Goal: Entertainment & Leisure: Consume media (video, audio)

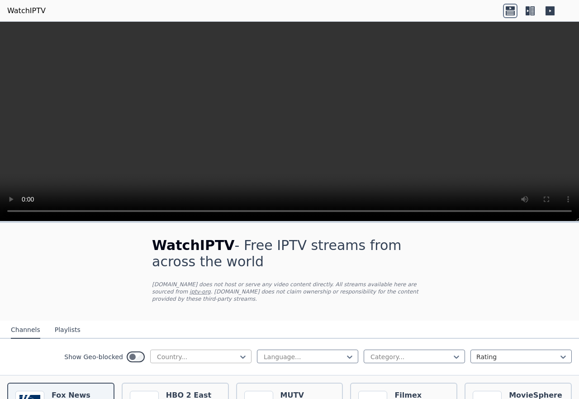
click at [218, 352] on div at bounding box center [197, 356] width 82 height 9
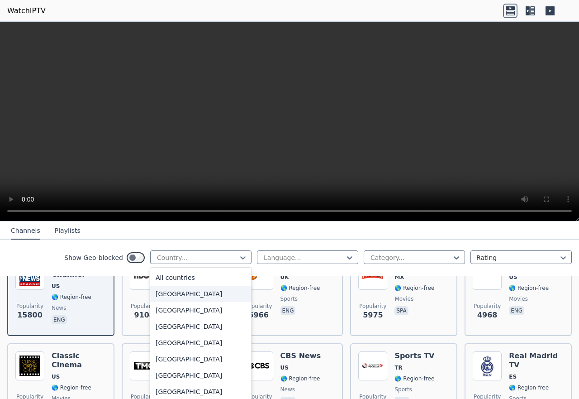
scroll to position [181, 0]
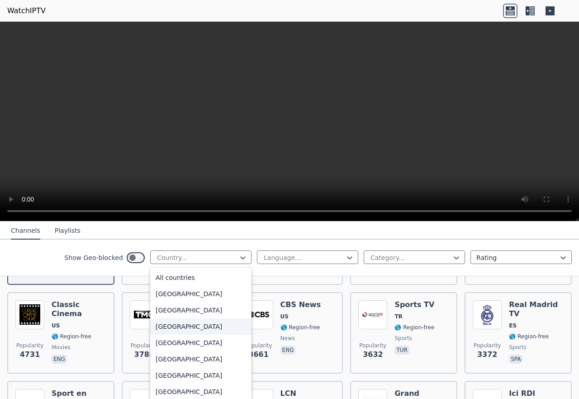
click at [162, 334] on div "[GEOGRAPHIC_DATA]" at bounding box center [200, 326] width 101 height 16
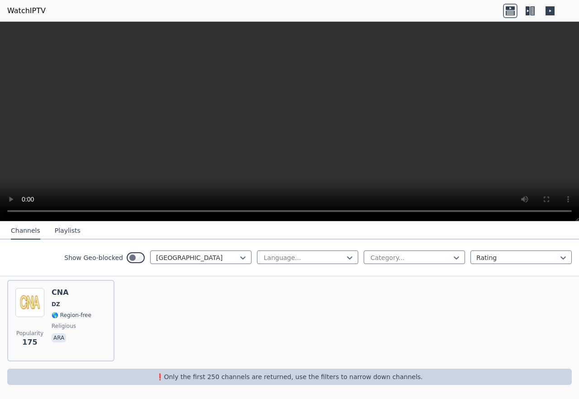
scroll to position [96, 0]
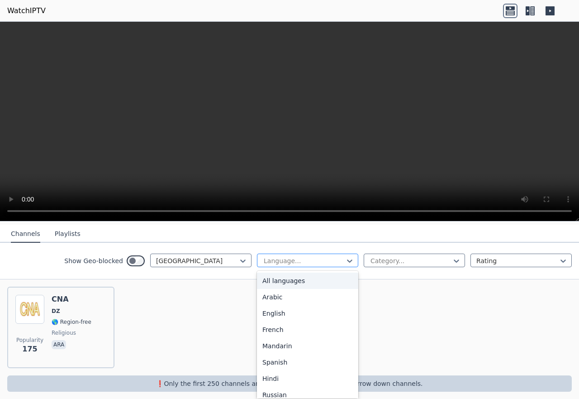
click at [303, 256] on div at bounding box center [304, 260] width 82 height 9
click at [277, 296] on div "Arabic" at bounding box center [307, 297] width 101 height 16
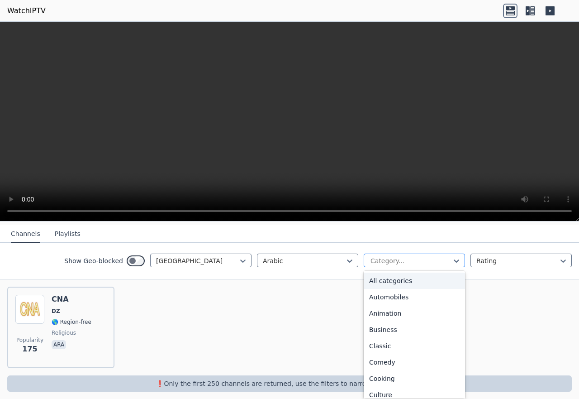
click at [427, 258] on div at bounding box center [411, 260] width 82 height 9
click at [403, 279] on div "All categories" at bounding box center [414, 280] width 101 height 16
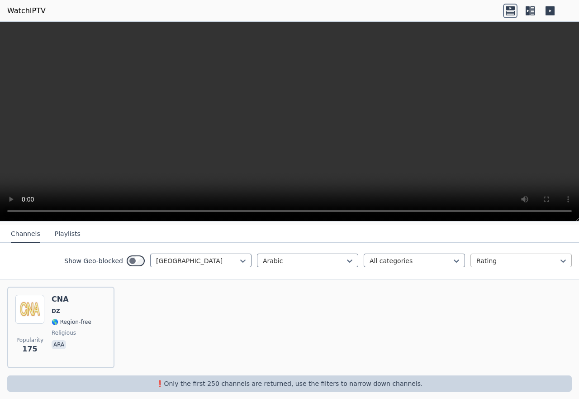
click at [486, 259] on div at bounding box center [517, 260] width 82 height 9
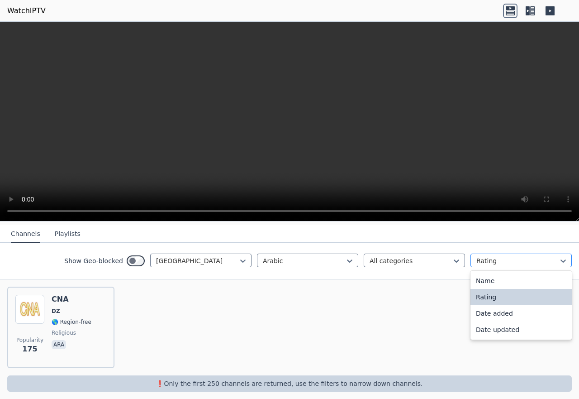
click at [486, 259] on div at bounding box center [517, 260] width 82 height 9
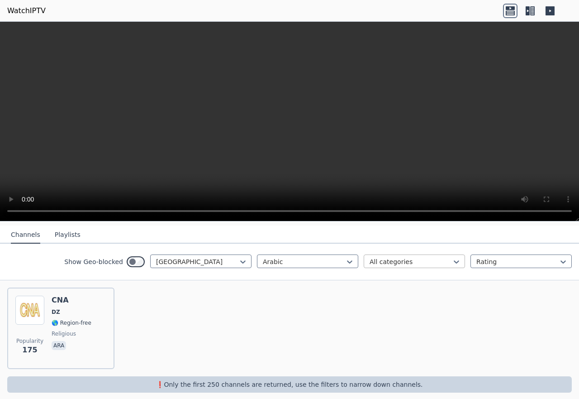
scroll to position [96, 0]
click at [559, 256] on icon at bounding box center [563, 260] width 9 height 9
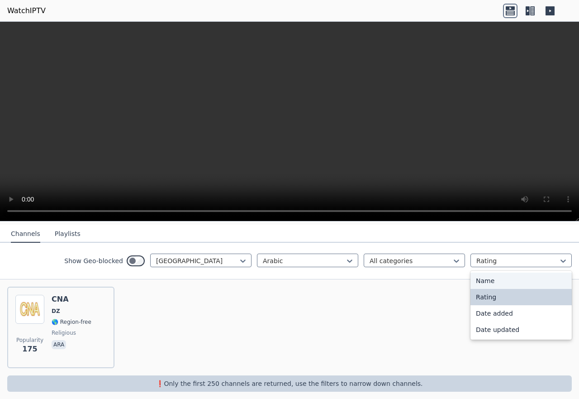
click at [516, 279] on div "Name" at bounding box center [521, 280] width 101 height 16
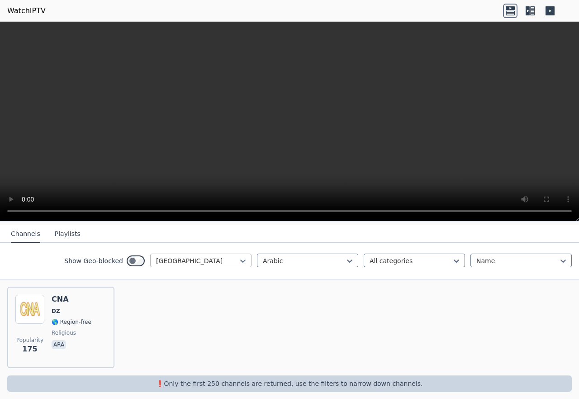
click at [168, 260] on div at bounding box center [197, 260] width 82 height 9
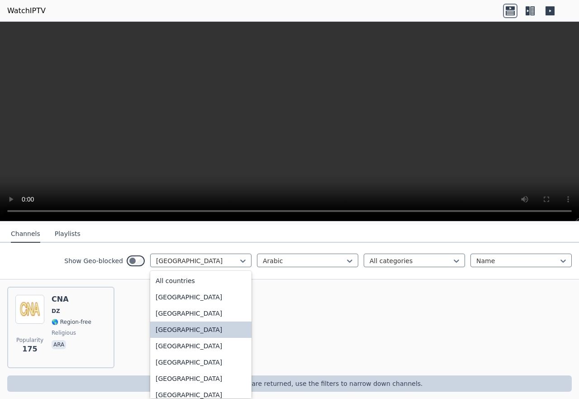
click at [169, 330] on div "[GEOGRAPHIC_DATA]" at bounding box center [200, 329] width 101 height 16
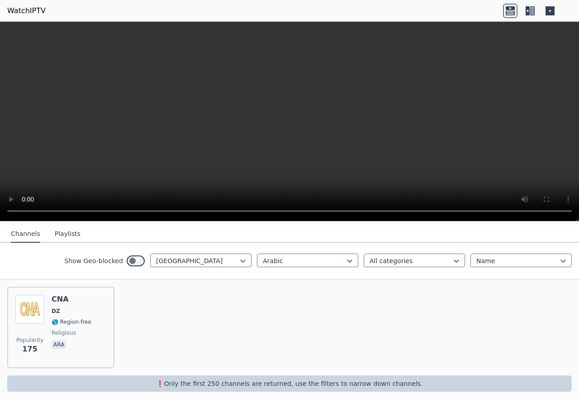
click at [58, 227] on button "Playlists" at bounding box center [68, 233] width 26 height 17
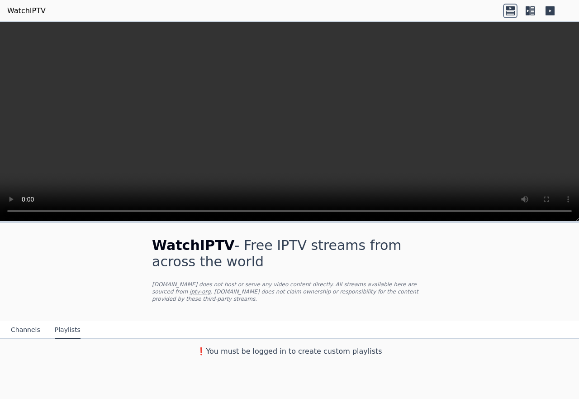
click at [25, 321] on button "Channels" at bounding box center [25, 329] width 29 height 17
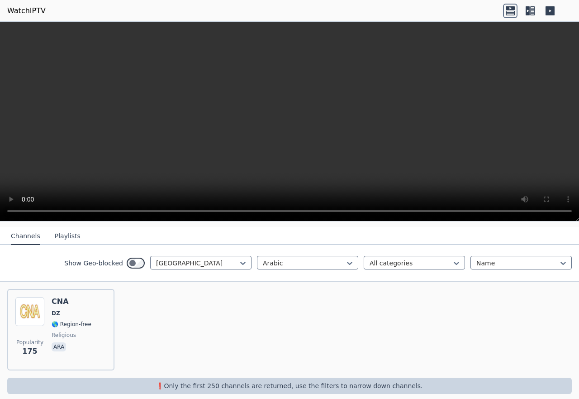
scroll to position [96, 0]
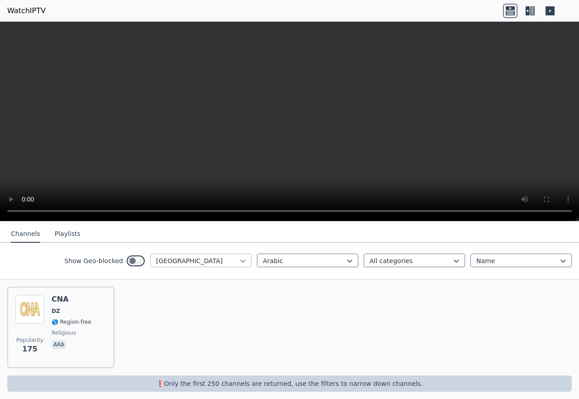
click at [238, 260] on icon at bounding box center [242, 260] width 9 height 9
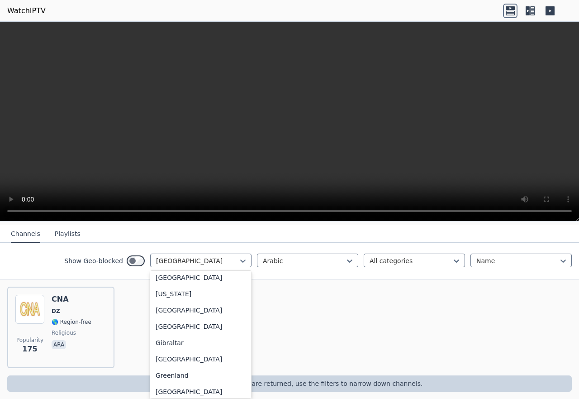
scroll to position [1131, 0]
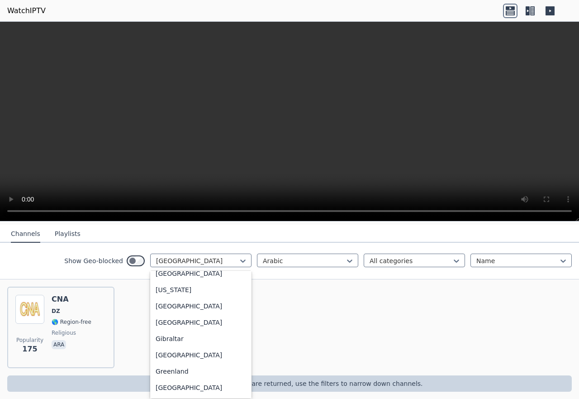
click at [188, 216] on div "[GEOGRAPHIC_DATA]" at bounding box center [200, 208] width 101 height 16
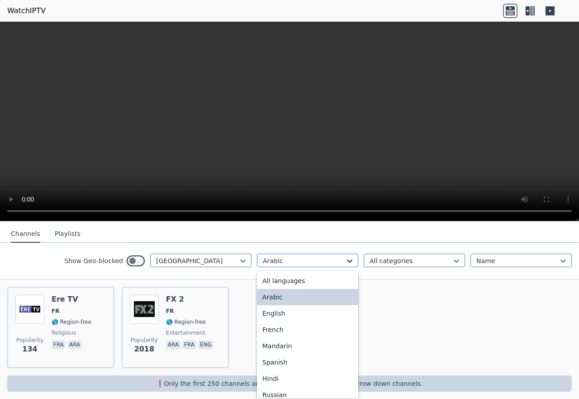
click at [345, 257] on div at bounding box center [349, 260] width 9 height 9
click at [272, 334] on div "French" at bounding box center [307, 329] width 101 height 16
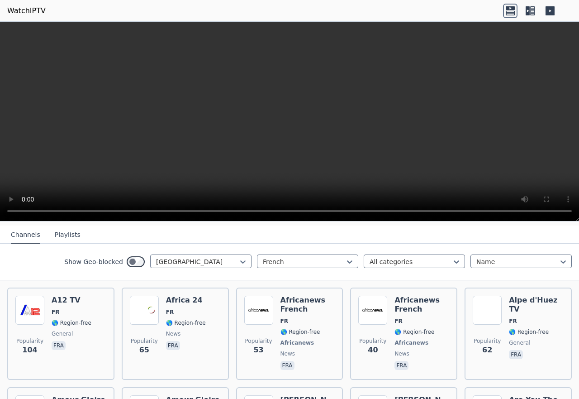
scroll to position [96, 0]
click at [238, 259] on icon at bounding box center [242, 260] width 9 height 9
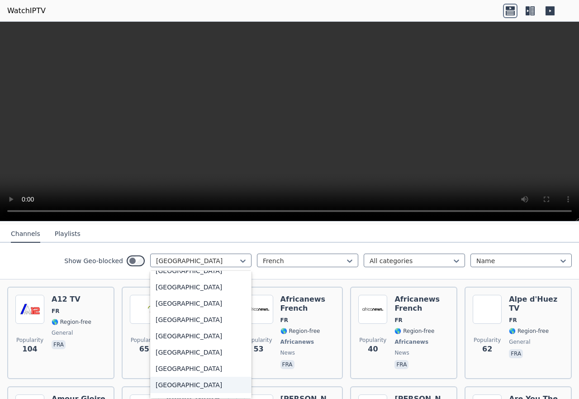
scroll to position [0, 0]
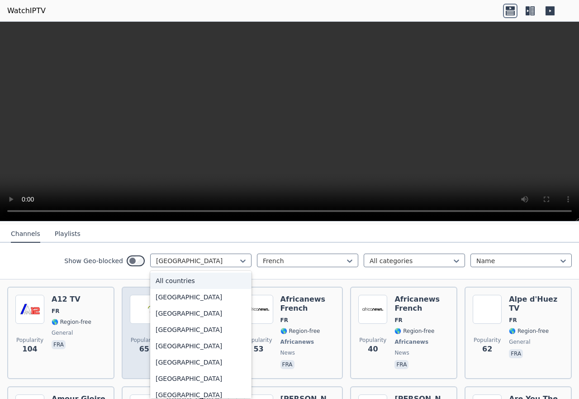
click at [179, 281] on div "All countries" at bounding box center [200, 280] width 101 height 16
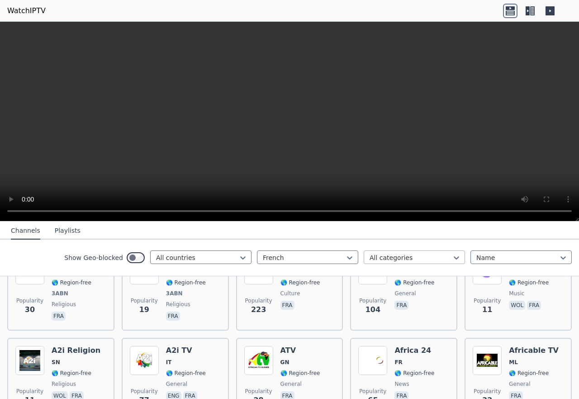
scroll to position [186, 0]
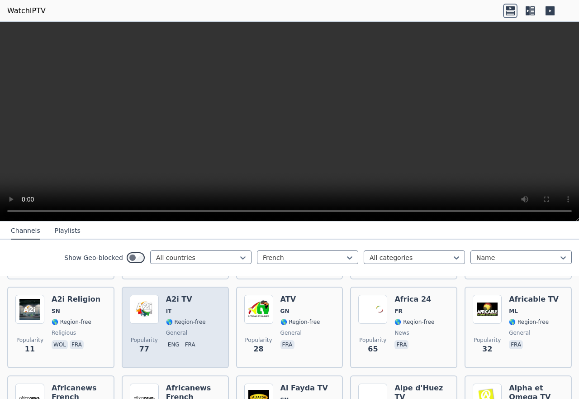
click at [146, 303] on img at bounding box center [144, 309] width 29 height 29
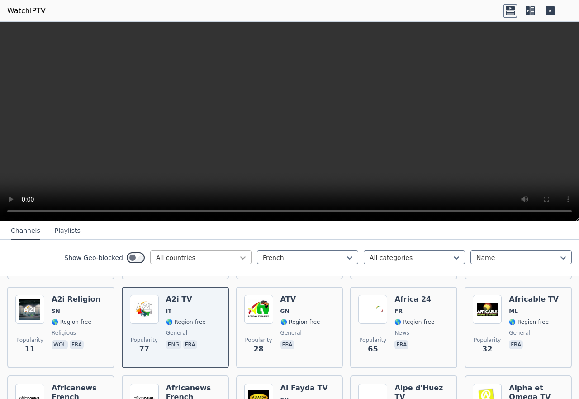
click at [238, 254] on icon at bounding box center [242, 257] width 9 height 9
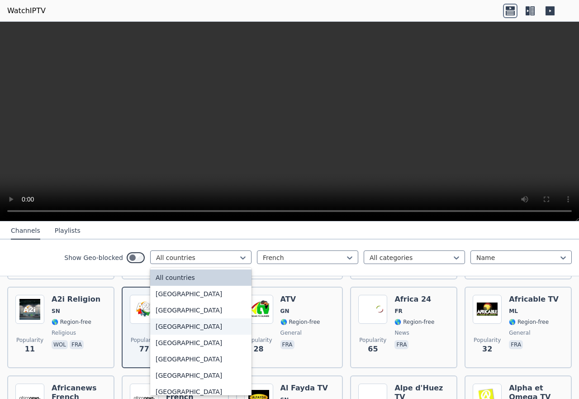
click at [162, 330] on div "[GEOGRAPHIC_DATA]" at bounding box center [200, 326] width 101 height 16
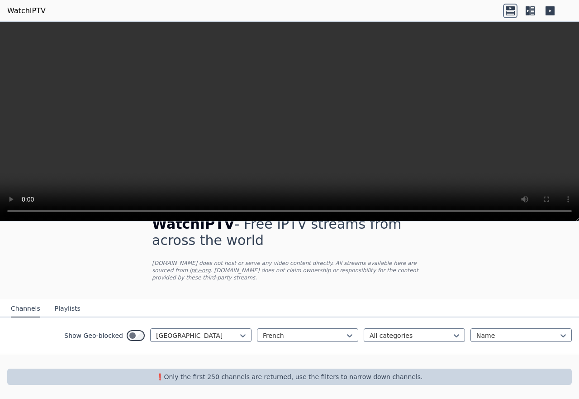
scroll to position [14, 0]
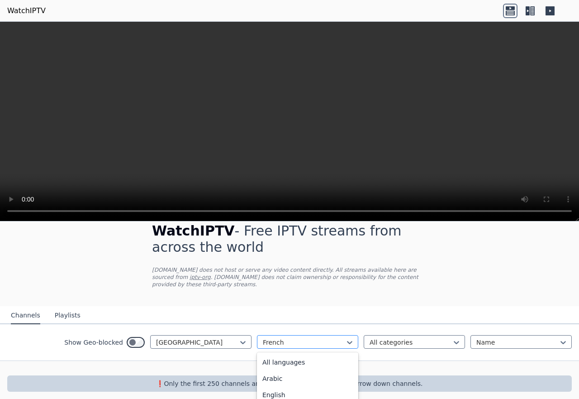
click at [301, 338] on div at bounding box center [304, 342] width 82 height 9
click at [276, 373] on div "Arabic" at bounding box center [307, 378] width 101 height 16
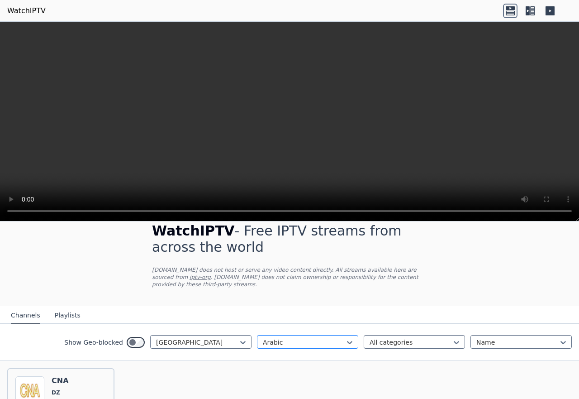
click at [298, 338] on div at bounding box center [304, 342] width 82 height 9
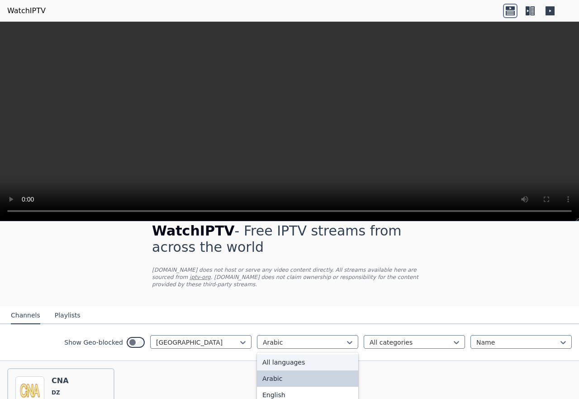
click at [291, 358] on div "All languages" at bounding box center [307, 362] width 101 height 16
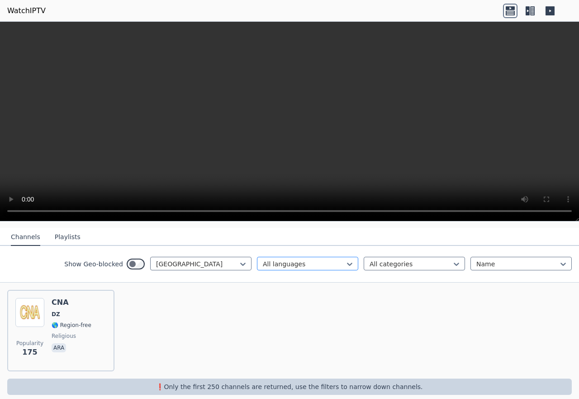
scroll to position [96, 0]
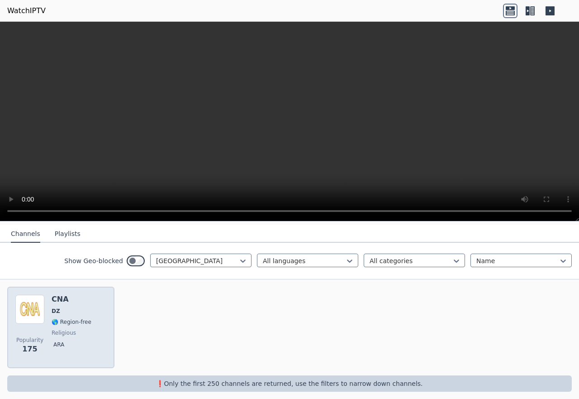
click at [52, 307] on span "DZ" at bounding box center [56, 310] width 9 height 7
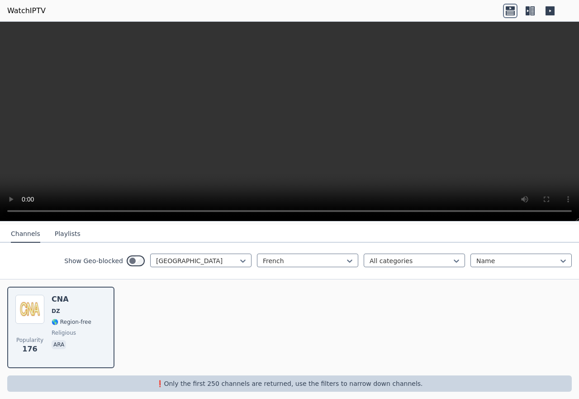
scroll to position [14, 0]
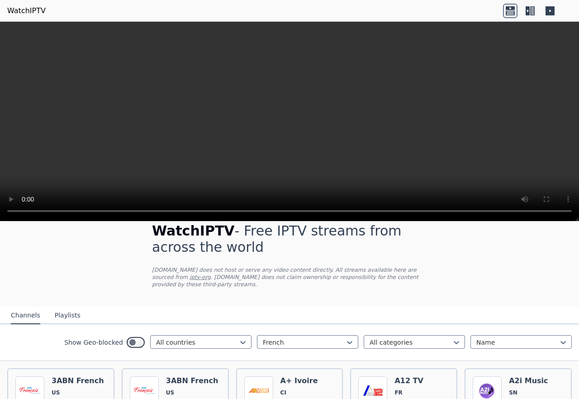
scroll to position [96, 0]
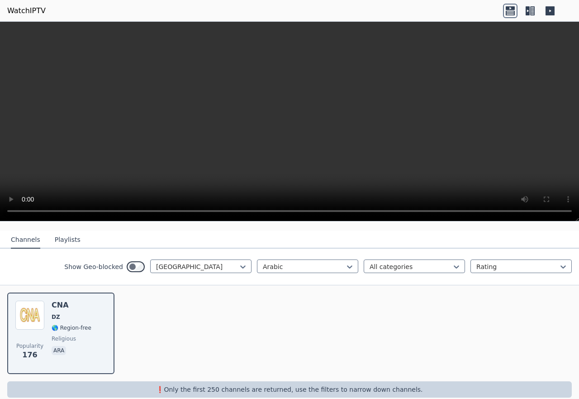
scroll to position [96, 0]
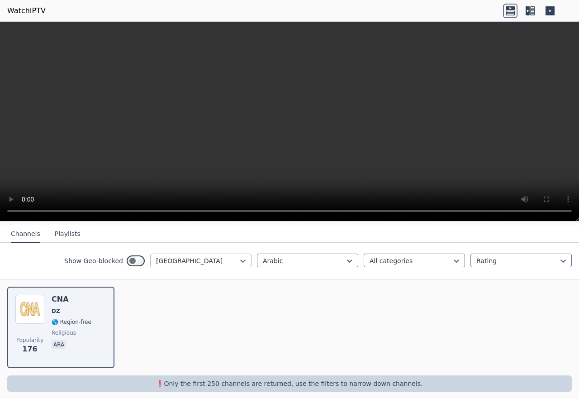
click at [189, 260] on div at bounding box center [197, 260] width 82 height 9
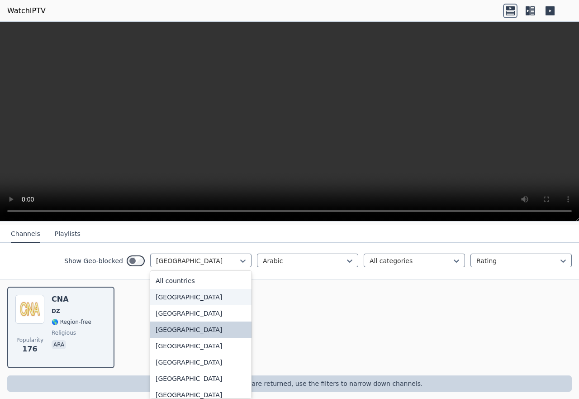
click at [181, 292] on div "[GEOGRAPHIC_DATA]" at bounding box center [200, 297] width 101 height 16
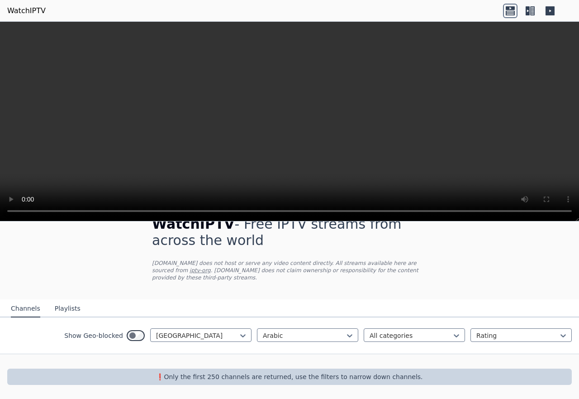
scroll to position [14, 0]
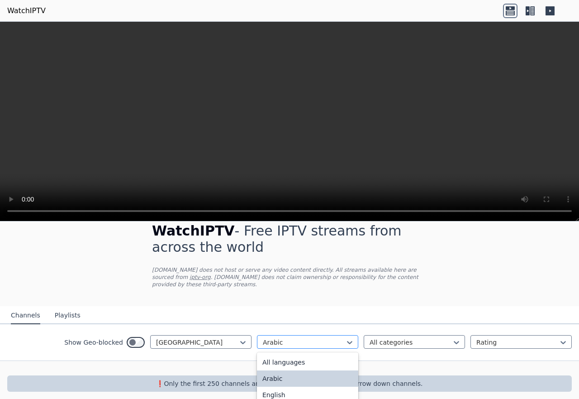
click at [327, 338] on div at bounding box center [304, 342] width 82 height 9
click at [288, 358] on div "All languages" at bounding box center [307, 362] width 101 height 16
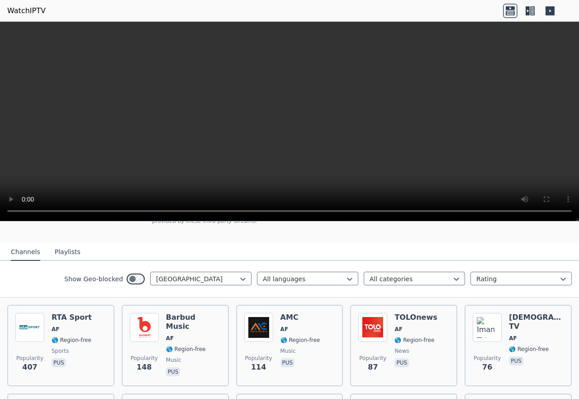
scroll to position [195, 0]
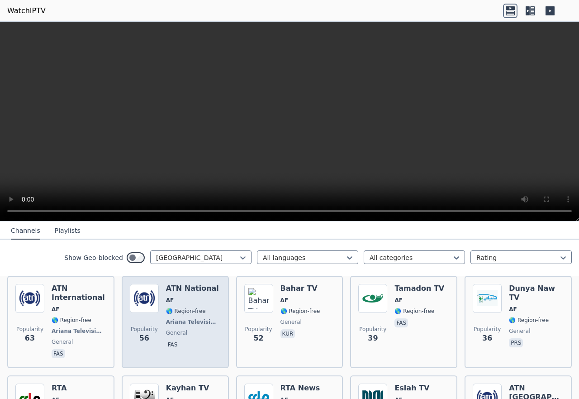
click at [172, 284] on h6 "ATN National" at bounding box center [193, 288] width 55 height 9
